Goal: Task Accomplishment & Management: Manage account settings

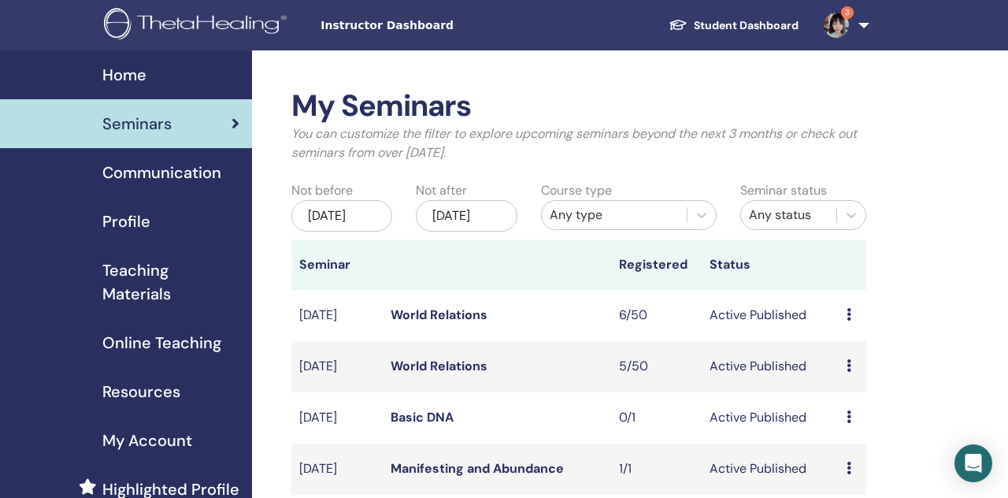
click at [842, 37] on link "3" at bounding box center [843, 25] width 65 height 50
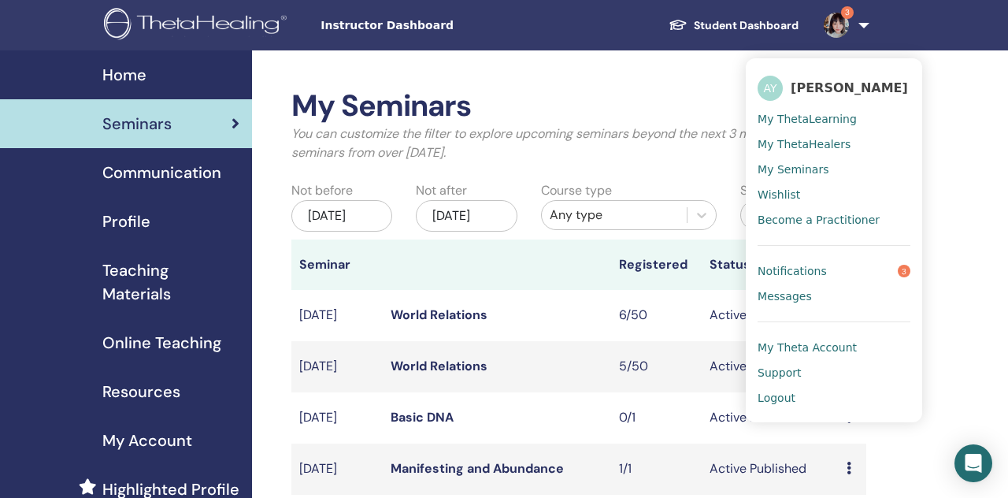
click at [162, 76] on div "Home" at bounding box center [126, 75] width 227 height 24
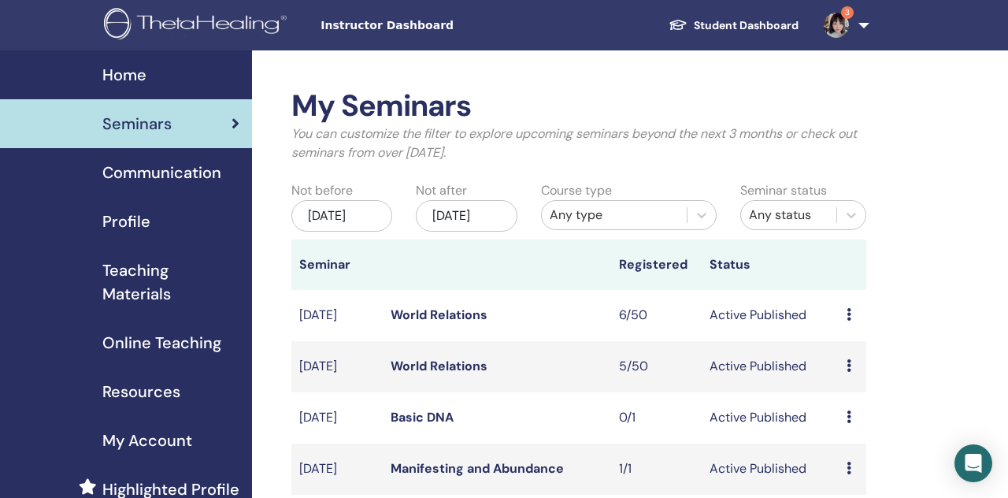
click at [139, 291] on span "Teaching Materials" at bounding box center [170, 281] width 137 height 47
click at [149, 343] on span "Online Teaching" at bounding box center [161, 343] width 119 height 24
click at [767, 20] on link "Student Dashboard" at bounding box center [733, 25] width 155 height 29
click at [731, 23] on link "Student Dashboard" at bounding box center [733, 25] width 155 height 29
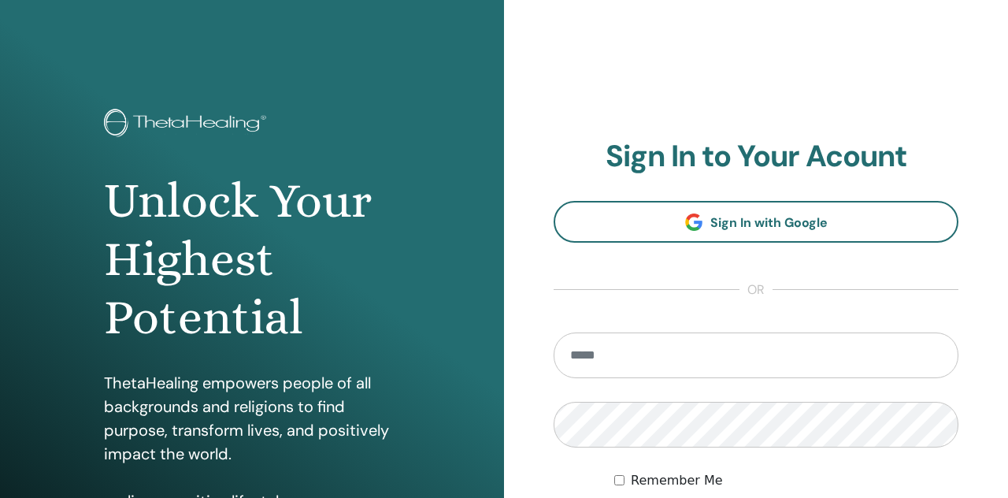
scroll to position [258, 0]
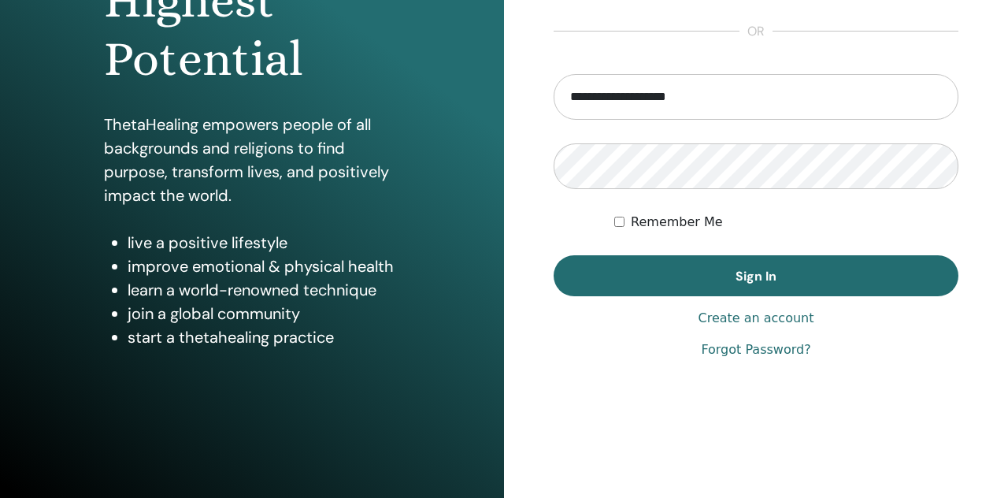
click at [581, 105] on input "**********" at bounding box center [756, 97] width 405 height 46
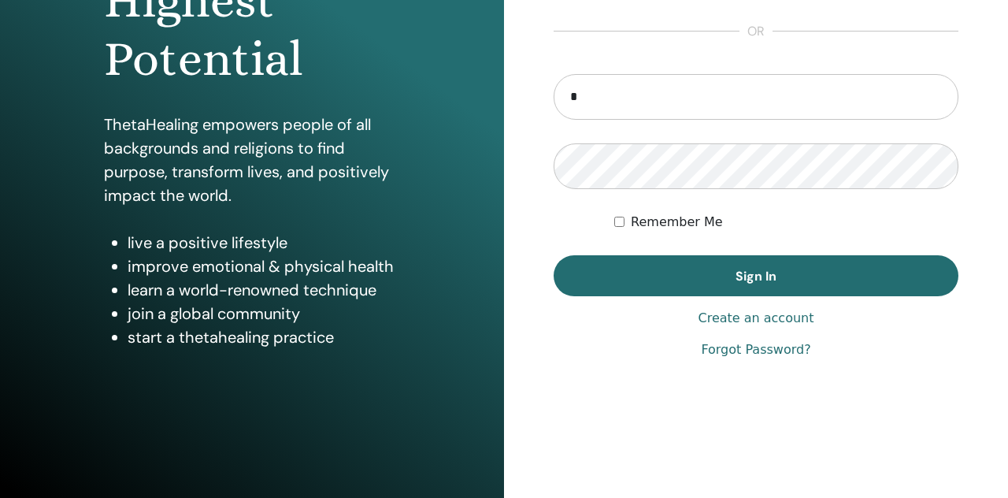
type input "**********"
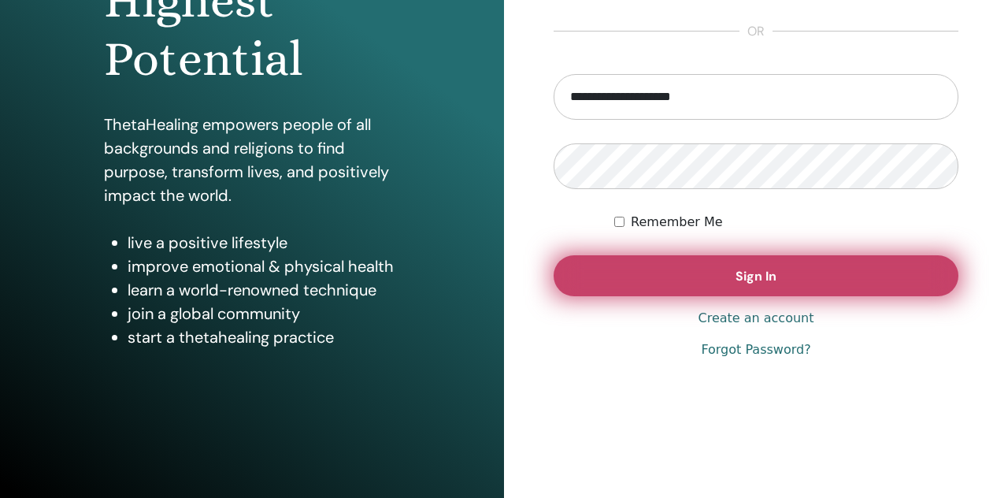
click at [612, 263] on button "Sign In" at bounding box center [756, 275] width 405 height 41
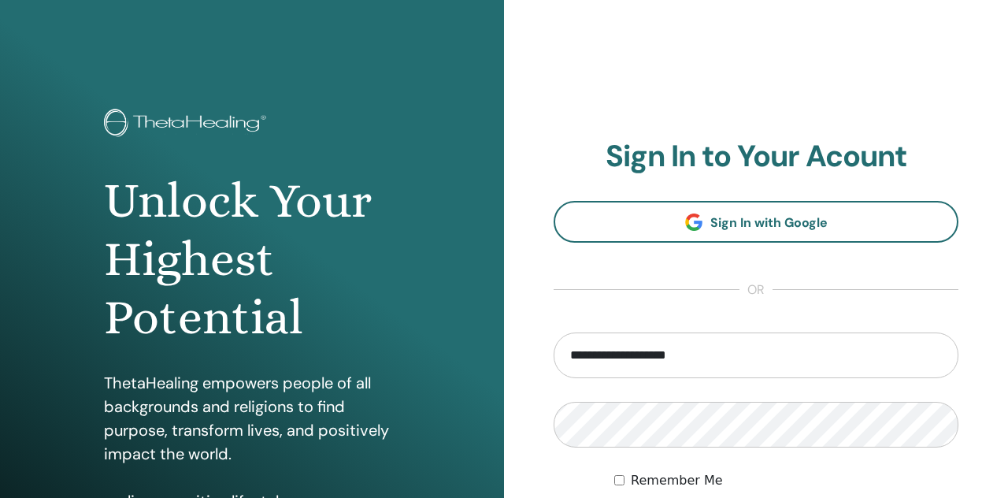
click at [609, 361] on input "**********" at bounding box center [756, 355] width 405 height 46
type input "**********"
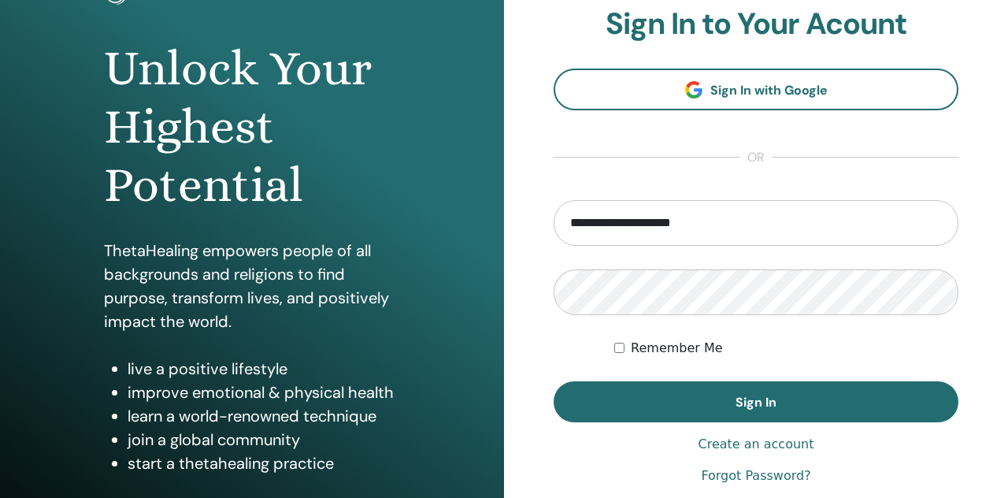
scroll to position [133, 0]
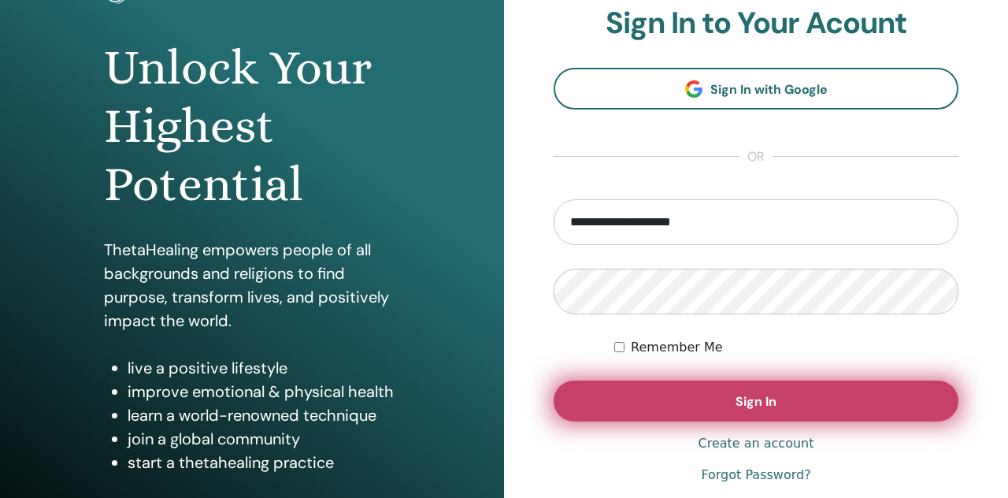
click at [686, 413] on button "Sign In" at bounding box center [756, 400] width 405 height 41
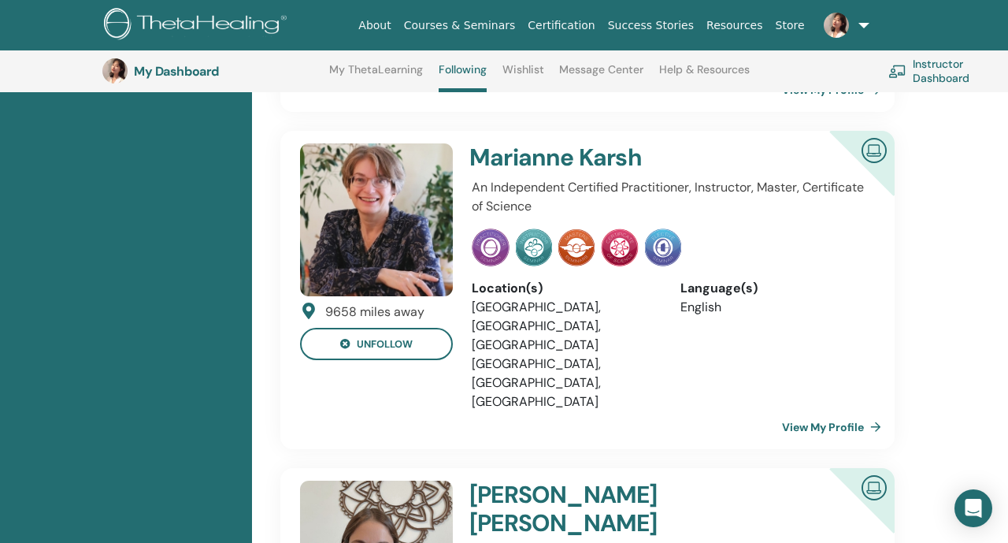
scroll to position [1346, 1]
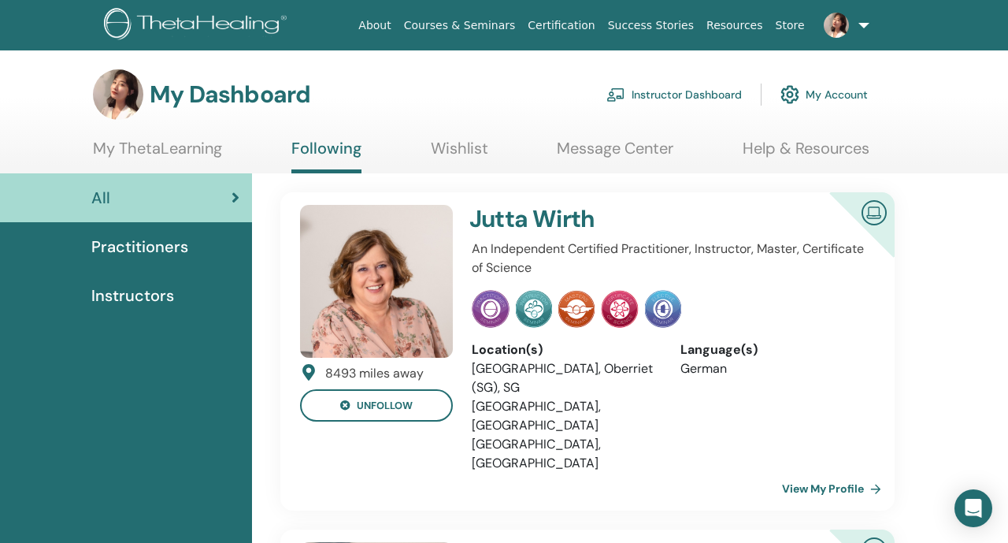
click at [459, 158] on link "Wishlist" at bounding box center [459, 154] width 57 height 31
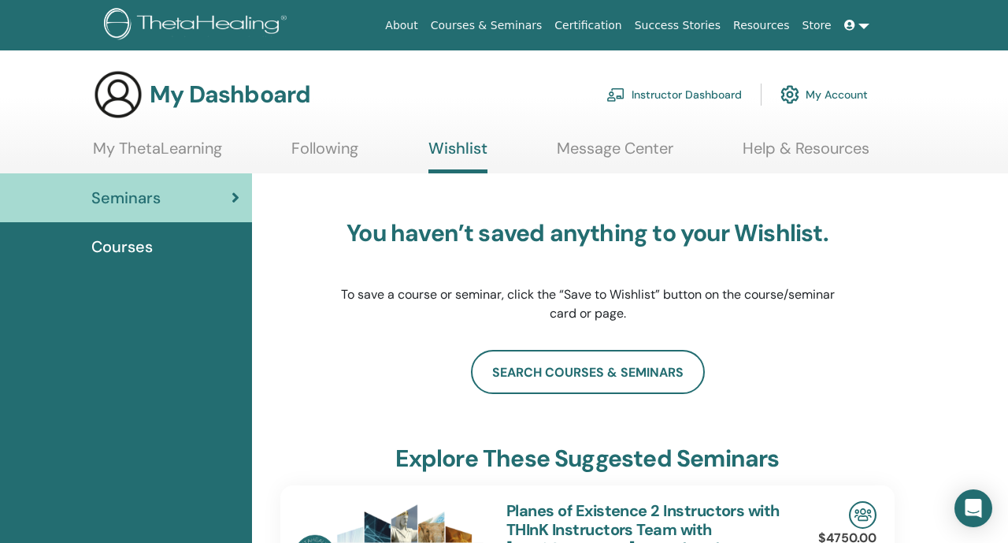
click at [194, 242] on div "Courses" at bounding box center [126, 247] width 227 height 24
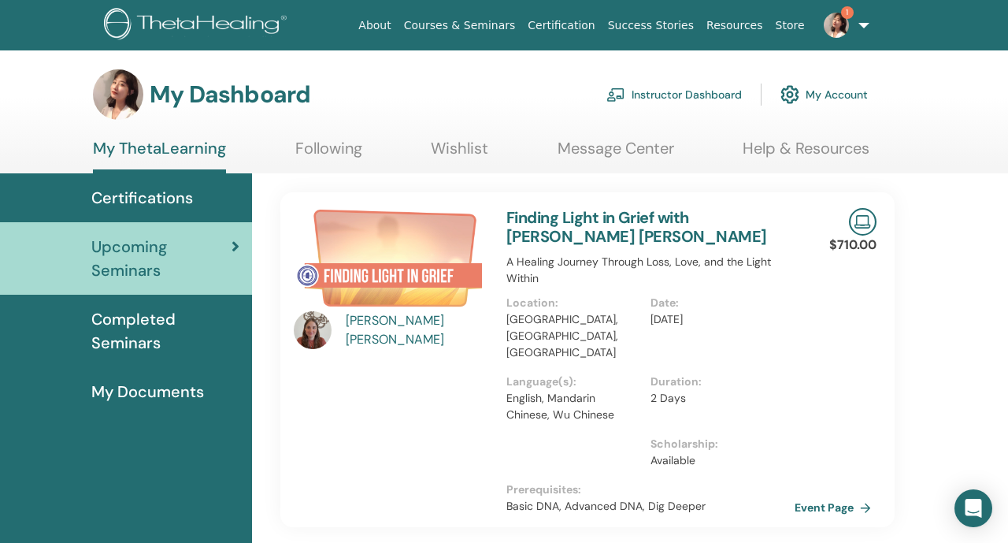
click at [842, 87] on link "My Account" at bounding box center [824, 94] width 87 height 35
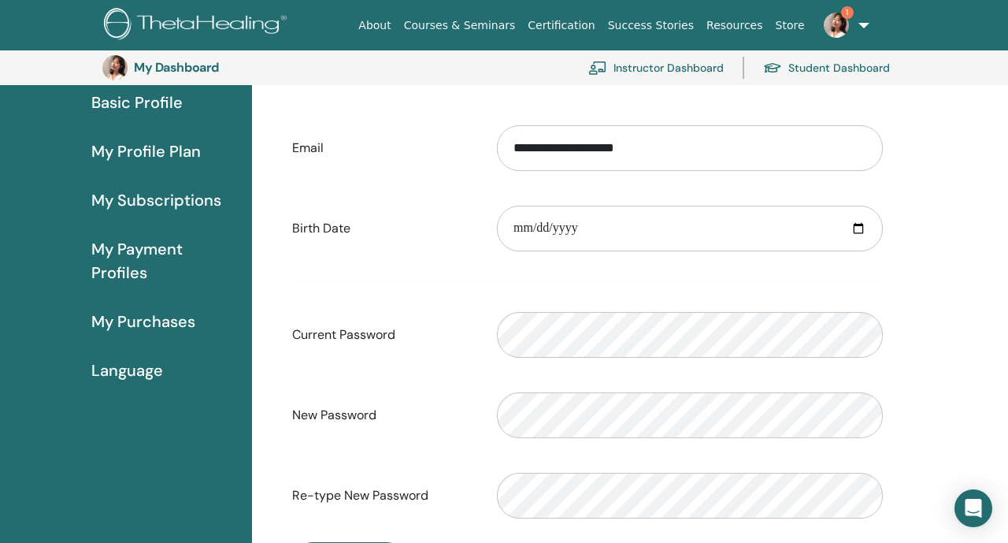
scroll to position [132, 0]
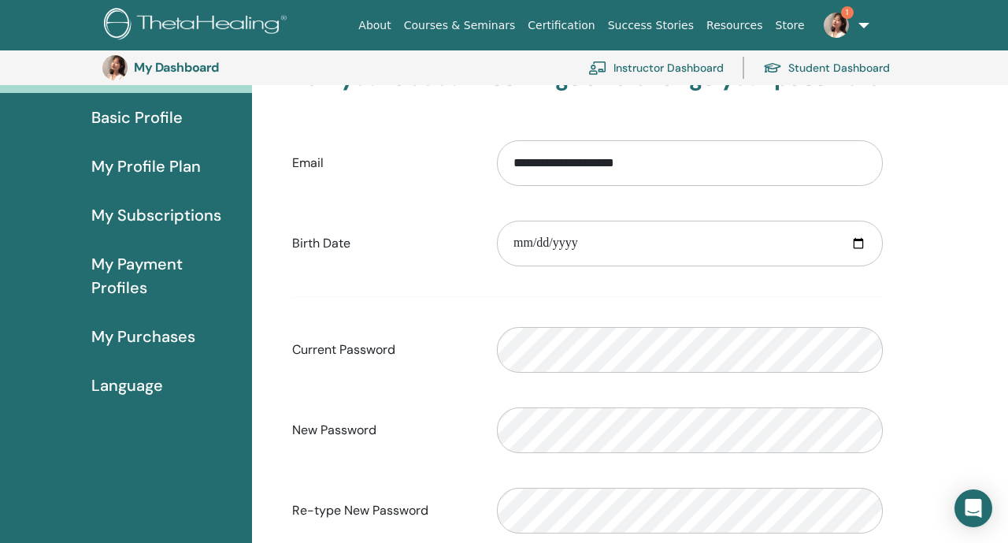
click at [186, 128] on div "Basic Profile" at bounding box center [126, 118] width 227 height 24
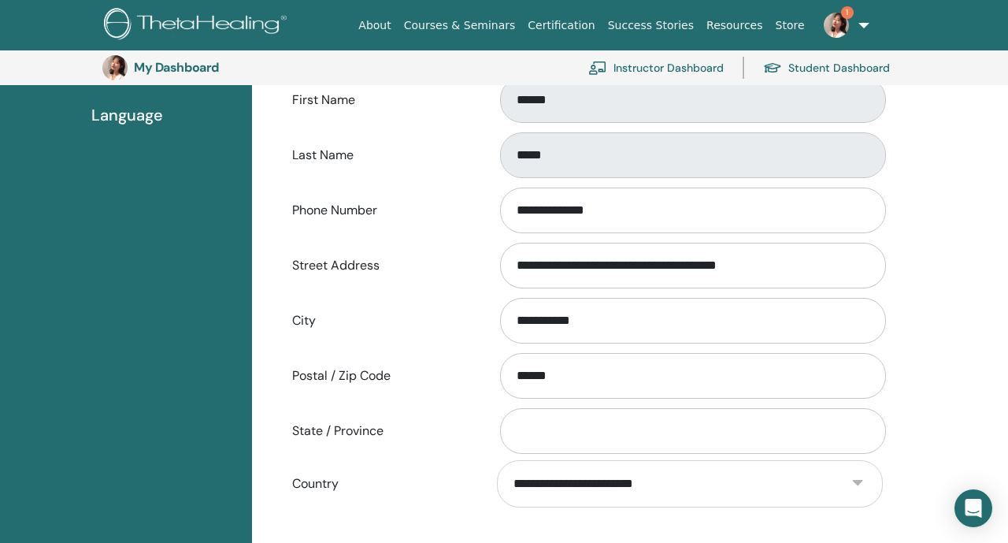
scroll to position [410, 0]
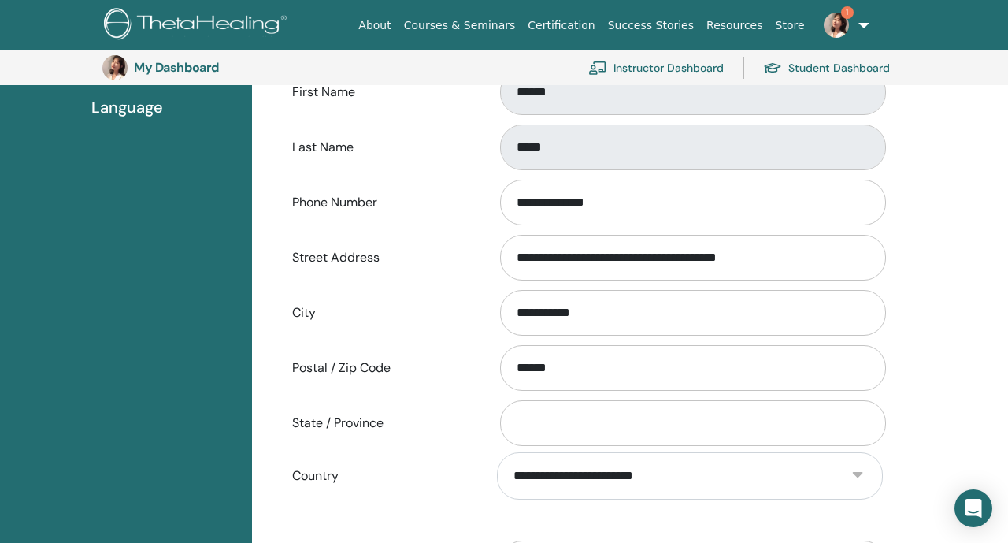
click at [860, 27] on link "1" at bounding box center [843, 25] width 65 height 50
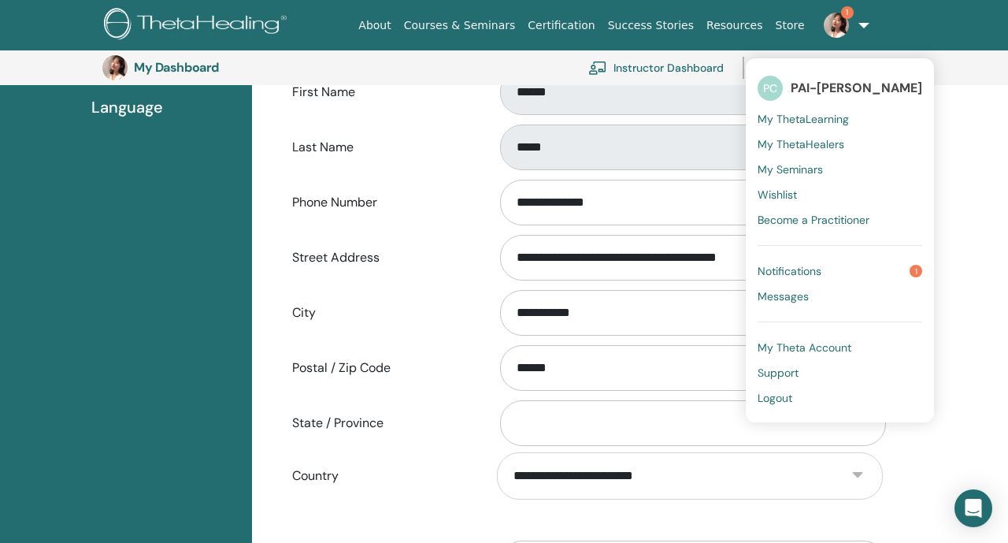
click at [792, 399] on span "Logout" at bounding box center [775, 398] width 35 height 14
